Goal: Find specific page/section: Find specific page/section

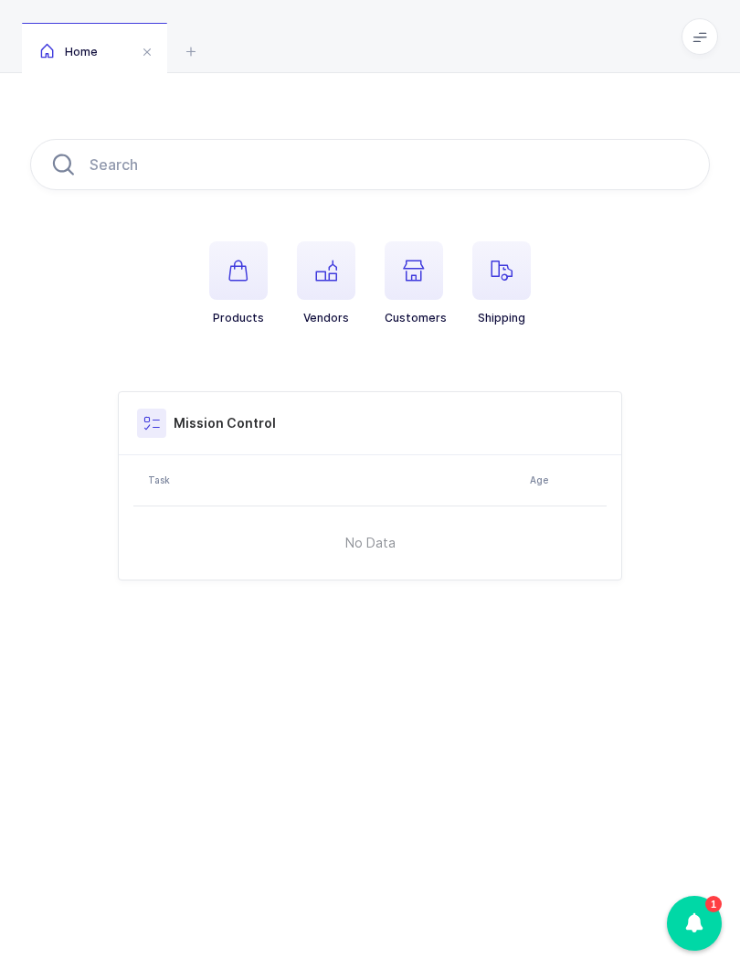
click at [684, 44] on span at bounding box center [700, 36] width 37 height 37
click at [637, 163] on li "Warehouse" at bounding box center [632, 158] width 136 height 15
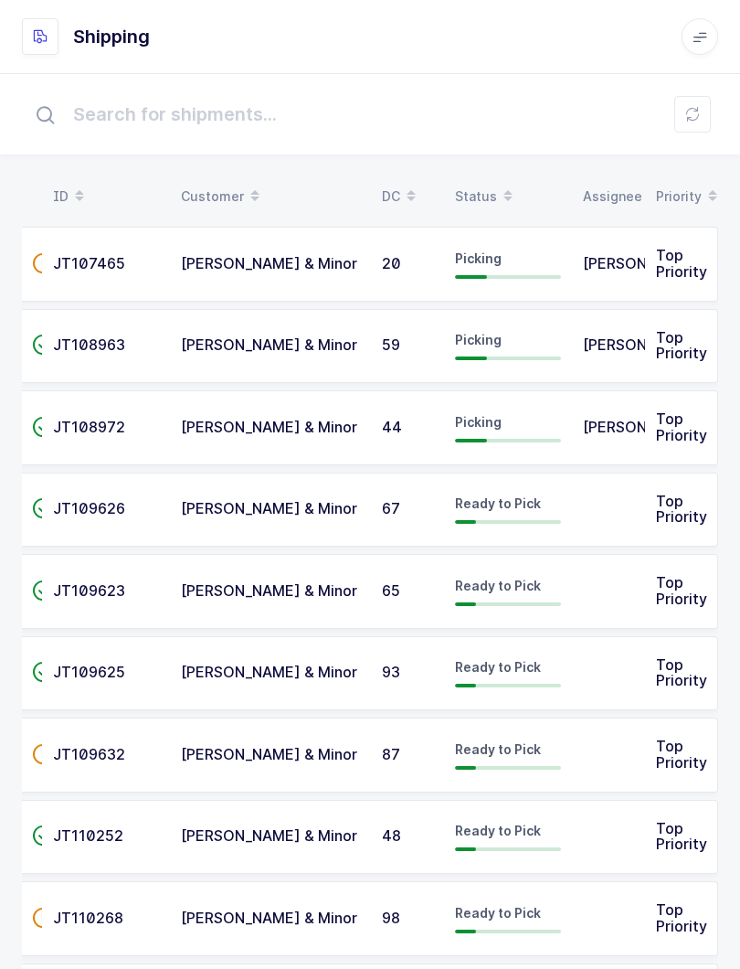
scroll to position [0, 9]
click at [601, 263] on span "[PERSON_NAME]" at bounding box center [643, 263] width 120 height 18
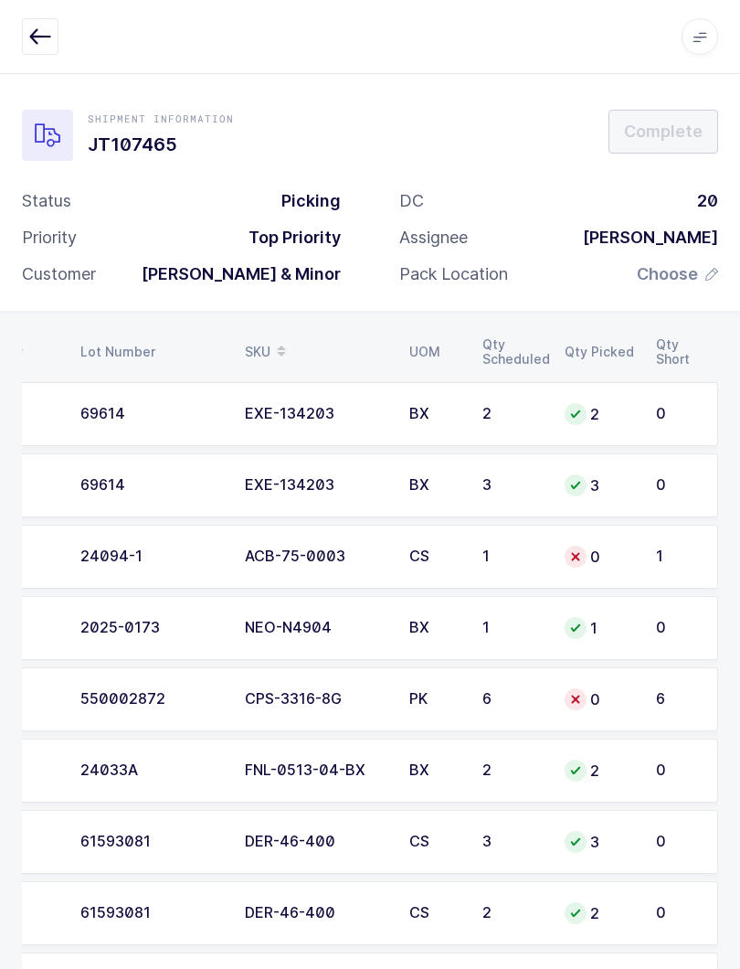
click at [28, 32] on button "button" at bounding box center [40, 36] width 37 height 37
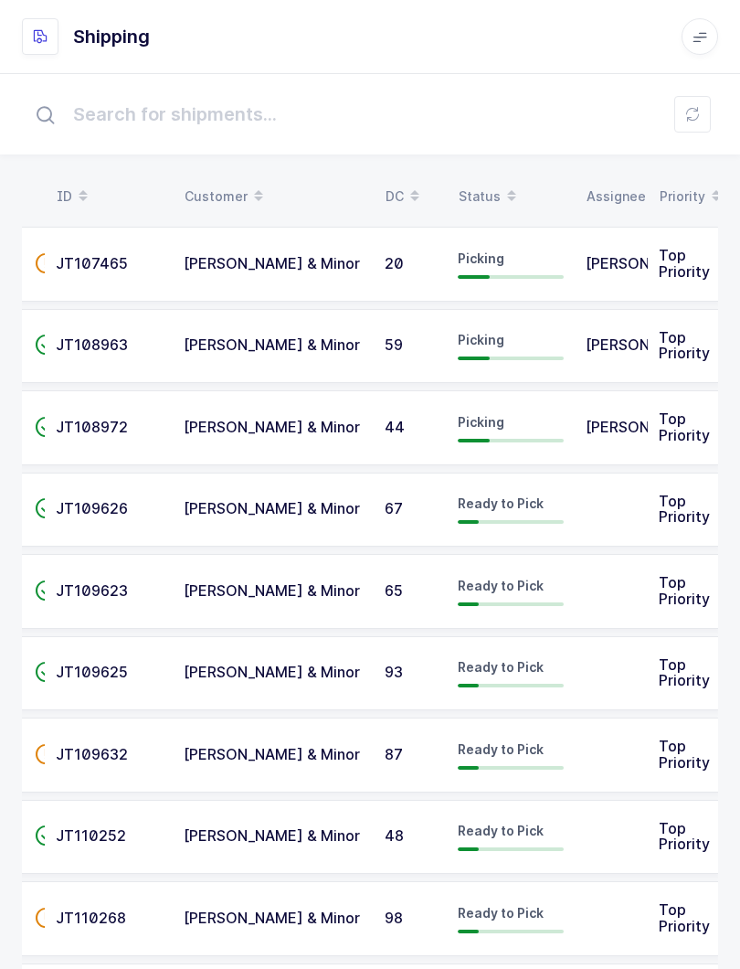
scroll to position [0, 5]
click at [353, 368] on td "[PERSON_NAME] & Minor" at bounding box center [274, 346] width 201 height 75
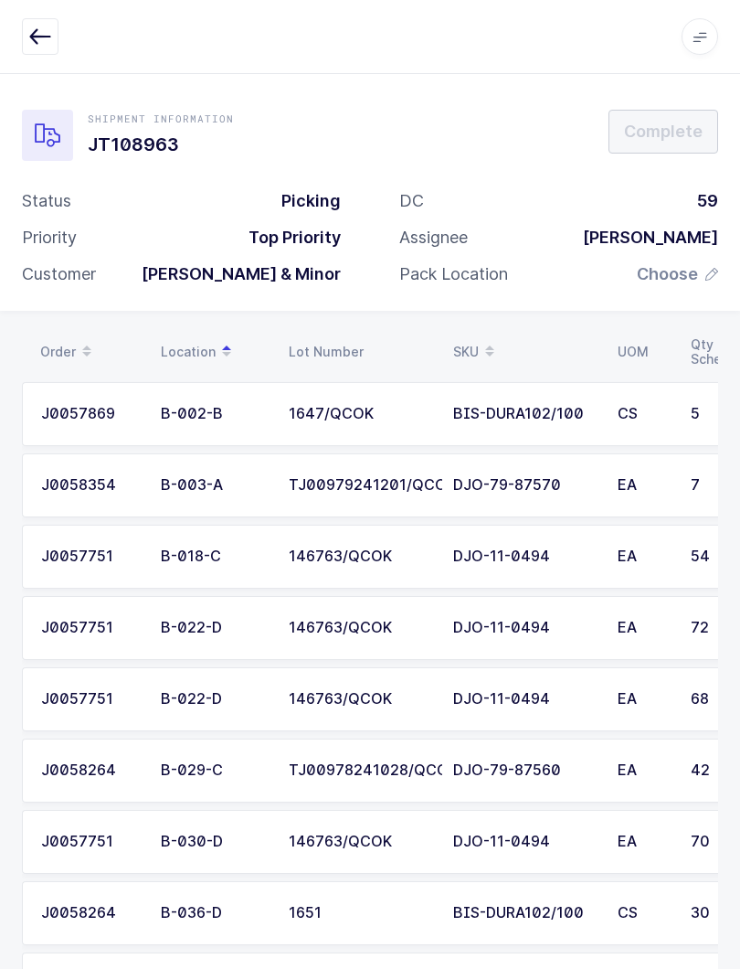
click at [713, 46] on span at bounding box center [700, 36] width 37 height 37
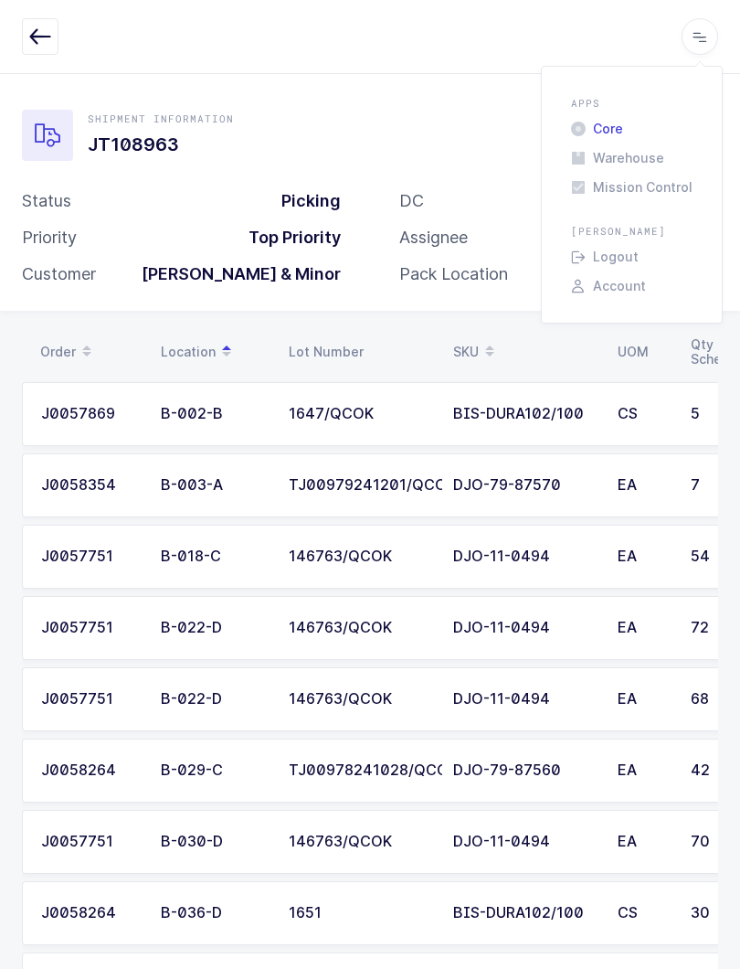
click at [604, 133] on li "Core" at bounding box center [632, 129] width 136 height 15
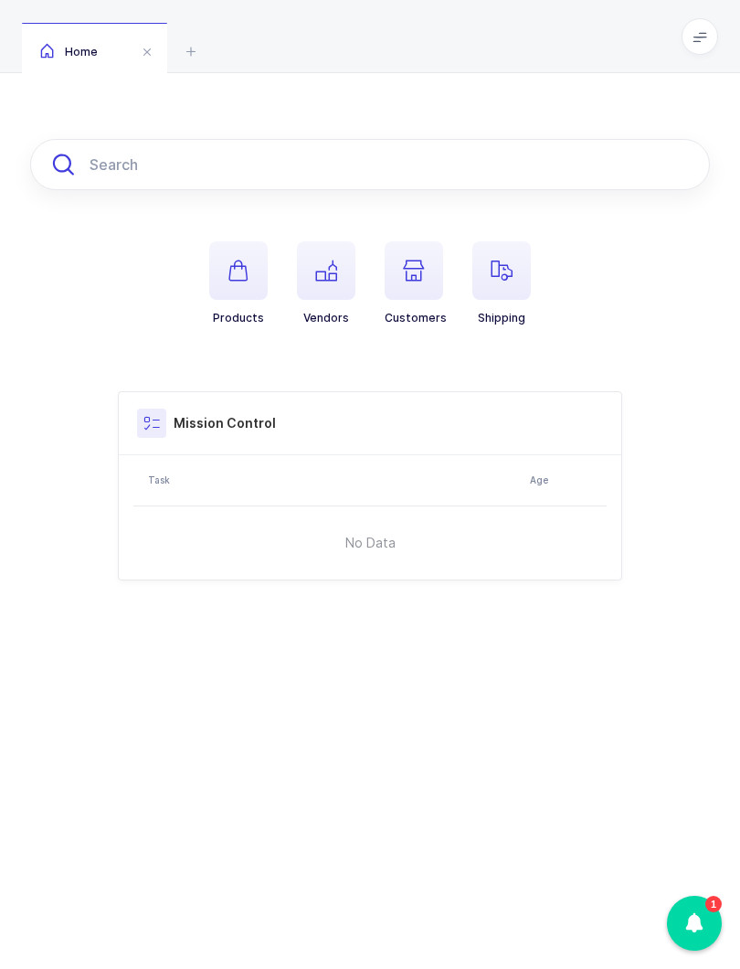
click at [547, 168] on input "text" at bounding box center [370, 164] width 680 height 51
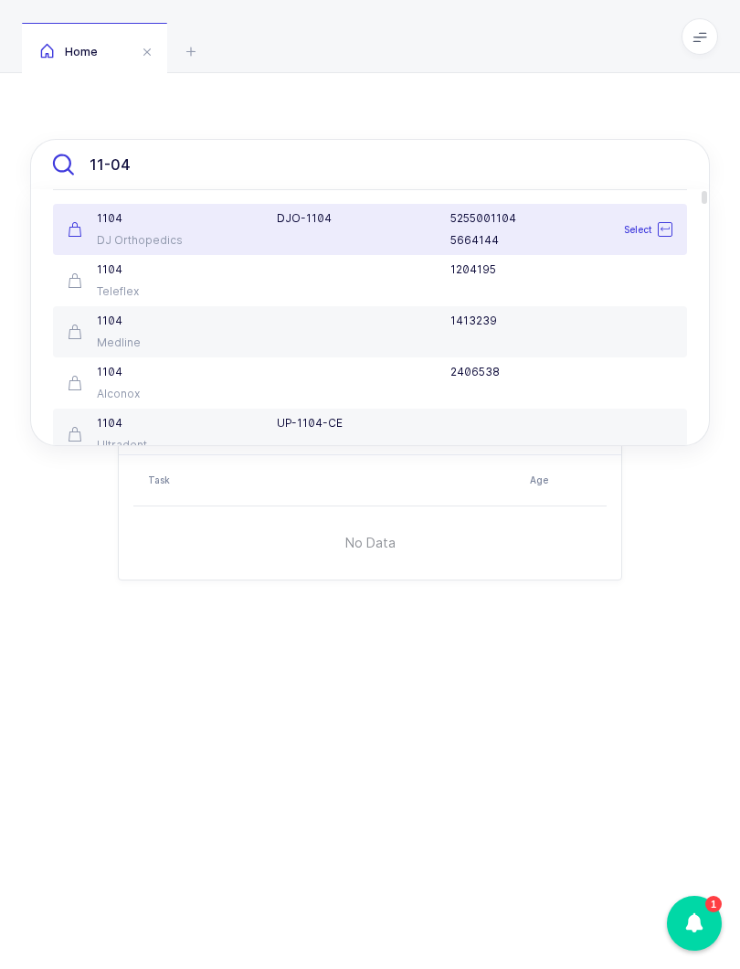
type input "11-04"
click at [713, 43] on span at bounding box center [700, 36] width 37 height 37
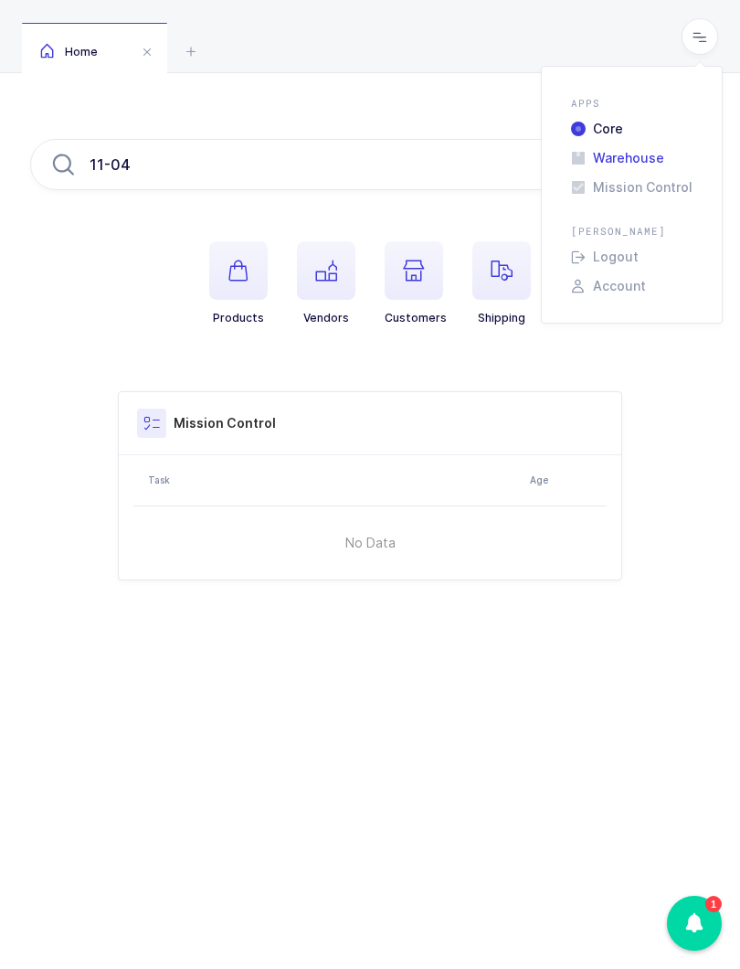
click at [644, 159] on li "Warehouse" at bounding box center [632, 158] width 136 height 15
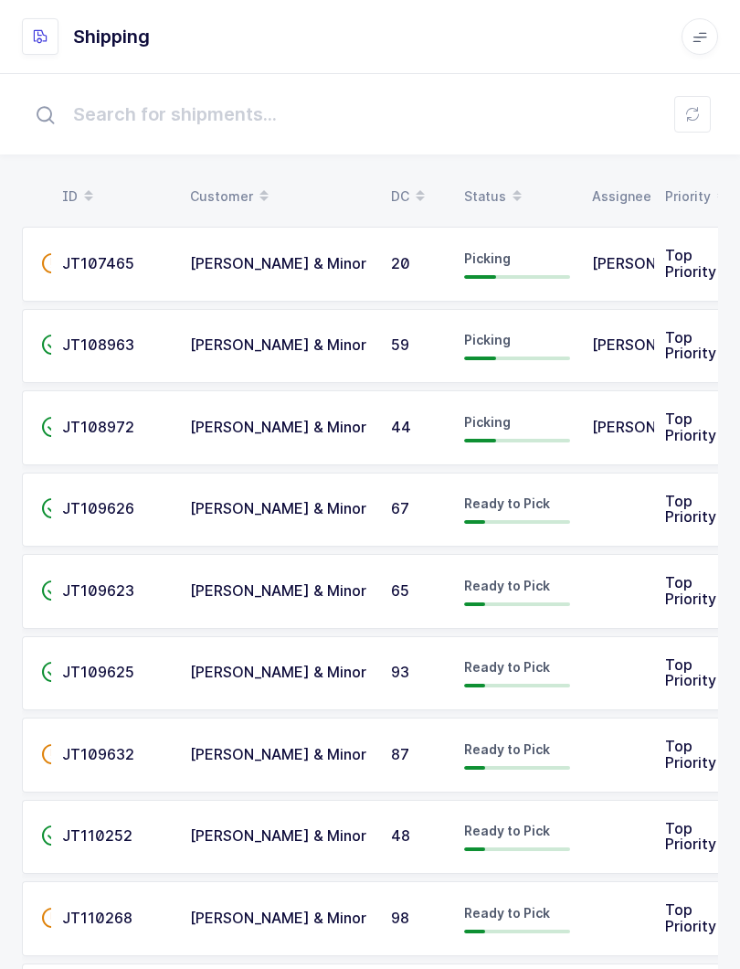
click at [629, 341] on div "[PERSON_NAME]" at bounding box center [617, 345] width 51 height 16
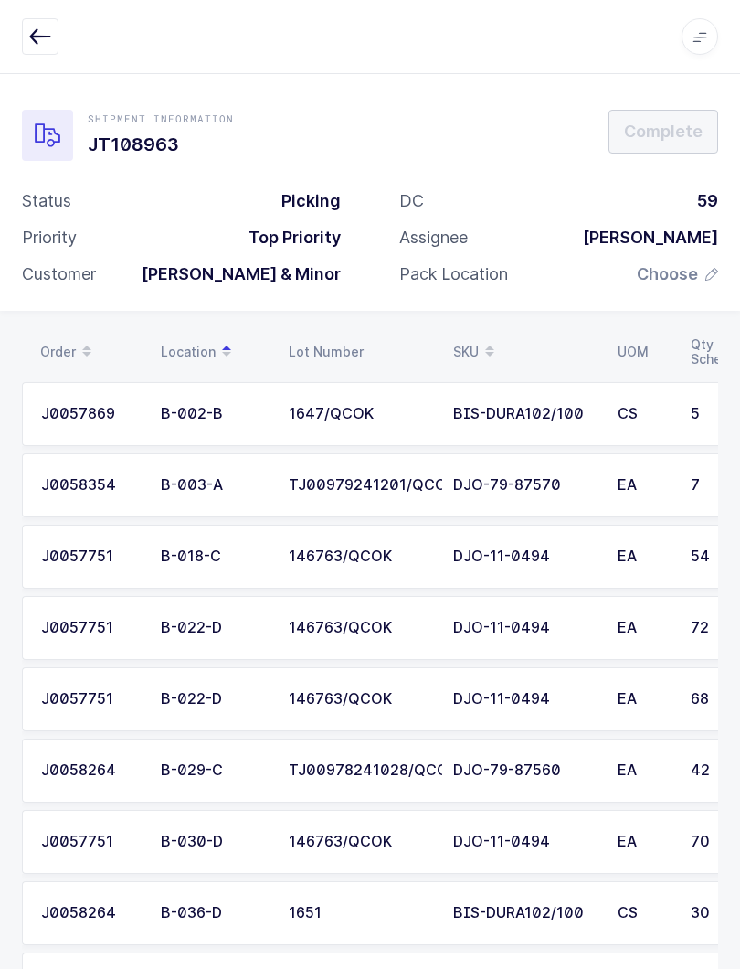
click at [711, 37] on span at bounding box center [700, 36] width 37 height 37
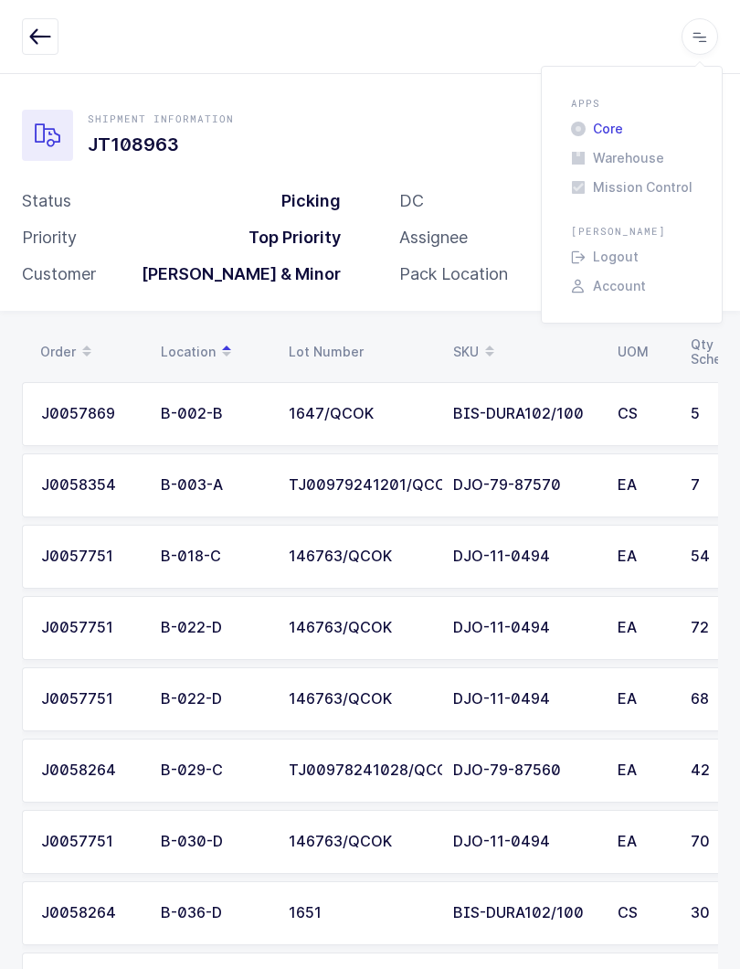
click at [619, 125] on li "Core" at bounding box center [632, 129] width 136 height 15
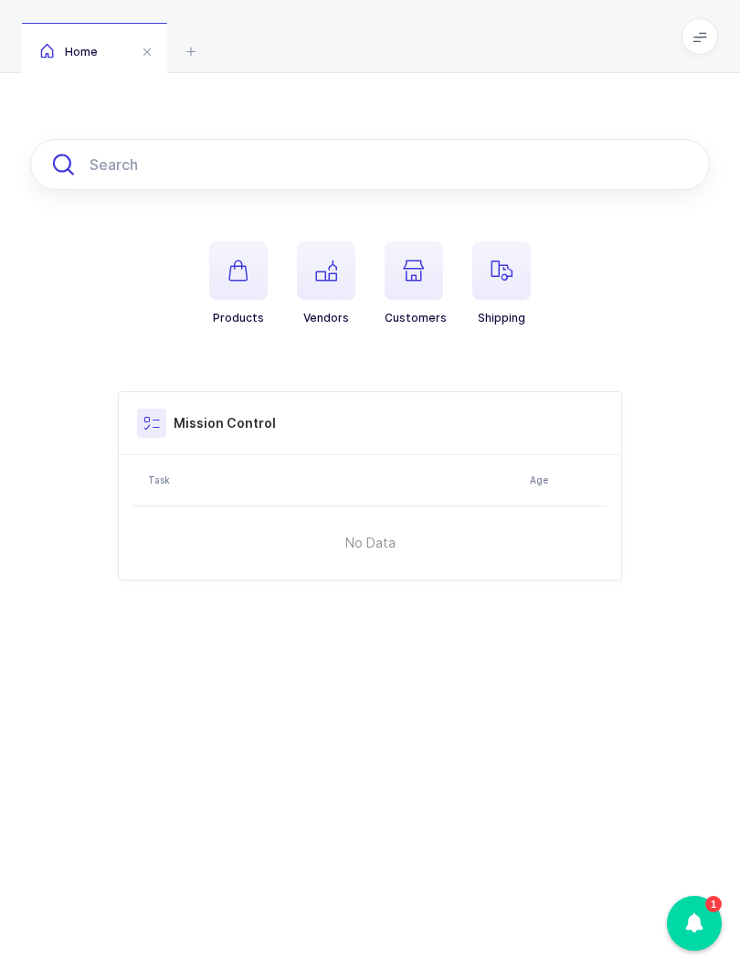
click at [430, 156] on input "text" at bounding box center [370, 164] width 680 height 51
type input "11-0494"
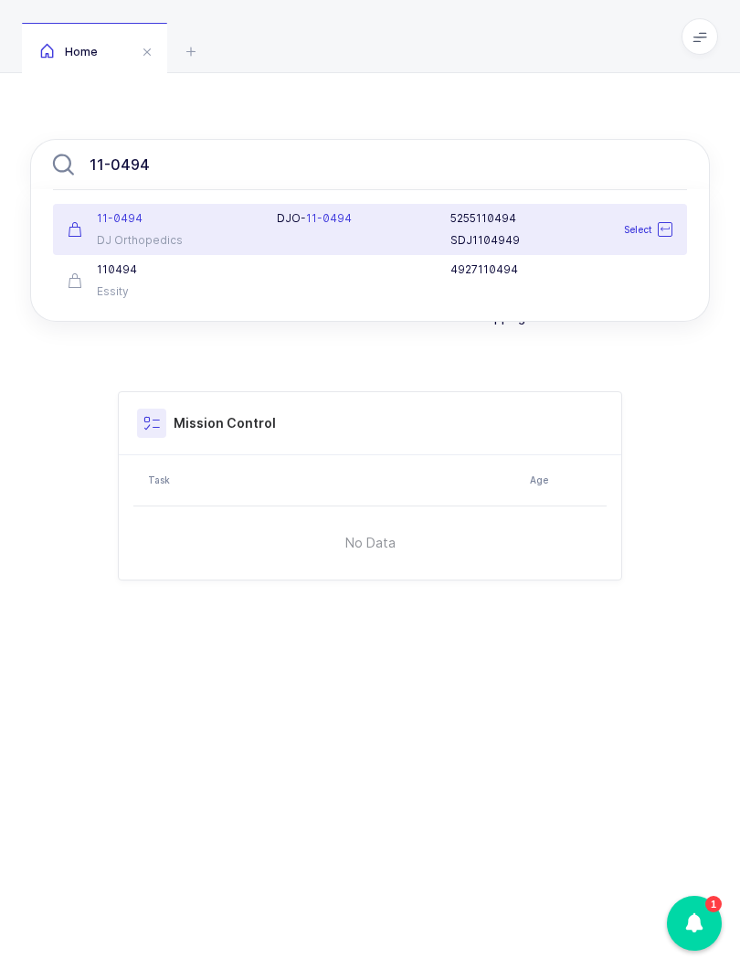
click at [593, 218] on div "Select" at bounding box center [632, 229] width 101 height 37
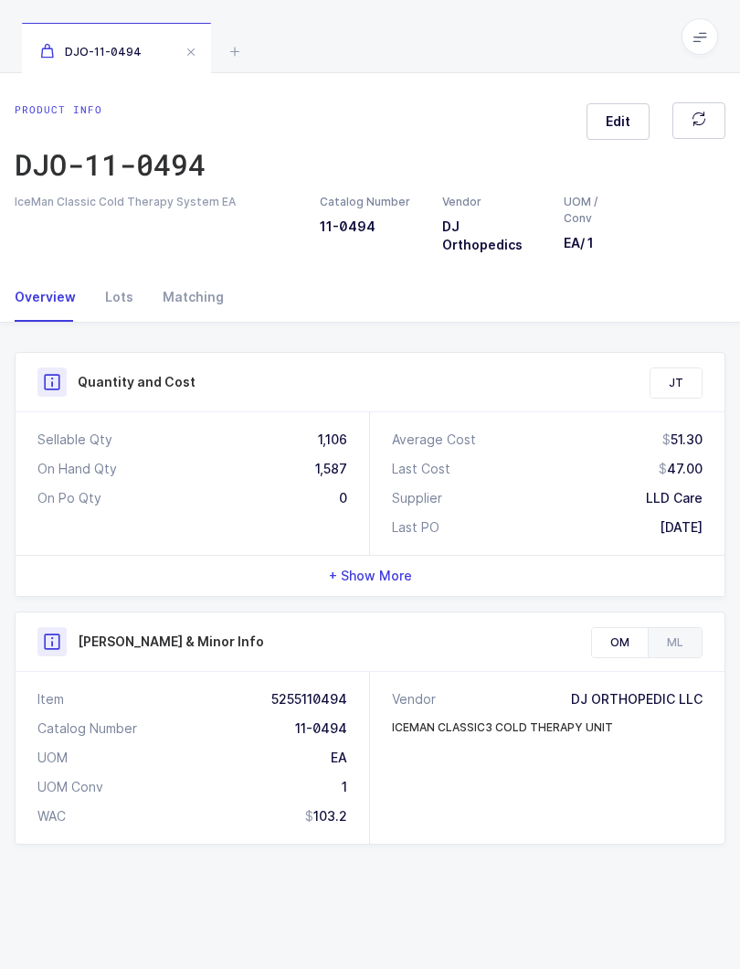
click at [114, 297] on div "Lots" at bounding box center [119, 296] width 58 height 49
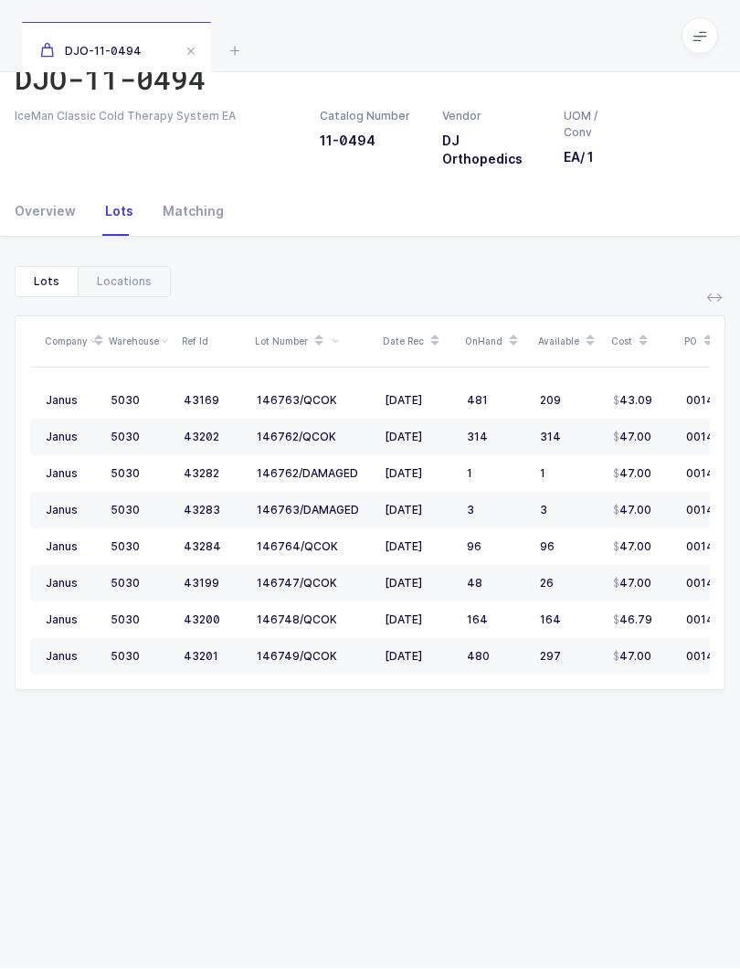
click at [124, 270] on div "Locations" at bounding box center [124, 282] width 92 height 29
